Goal: Information Seeking & Learning: Learn about a topic

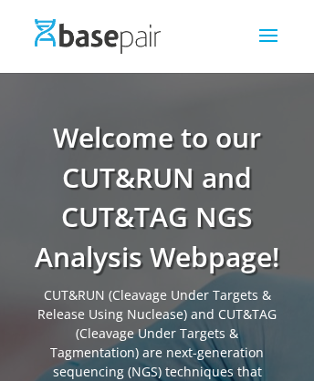
scroll to position [1344, 0]
